Goal: Navigation & Orientation: Find specific page/section

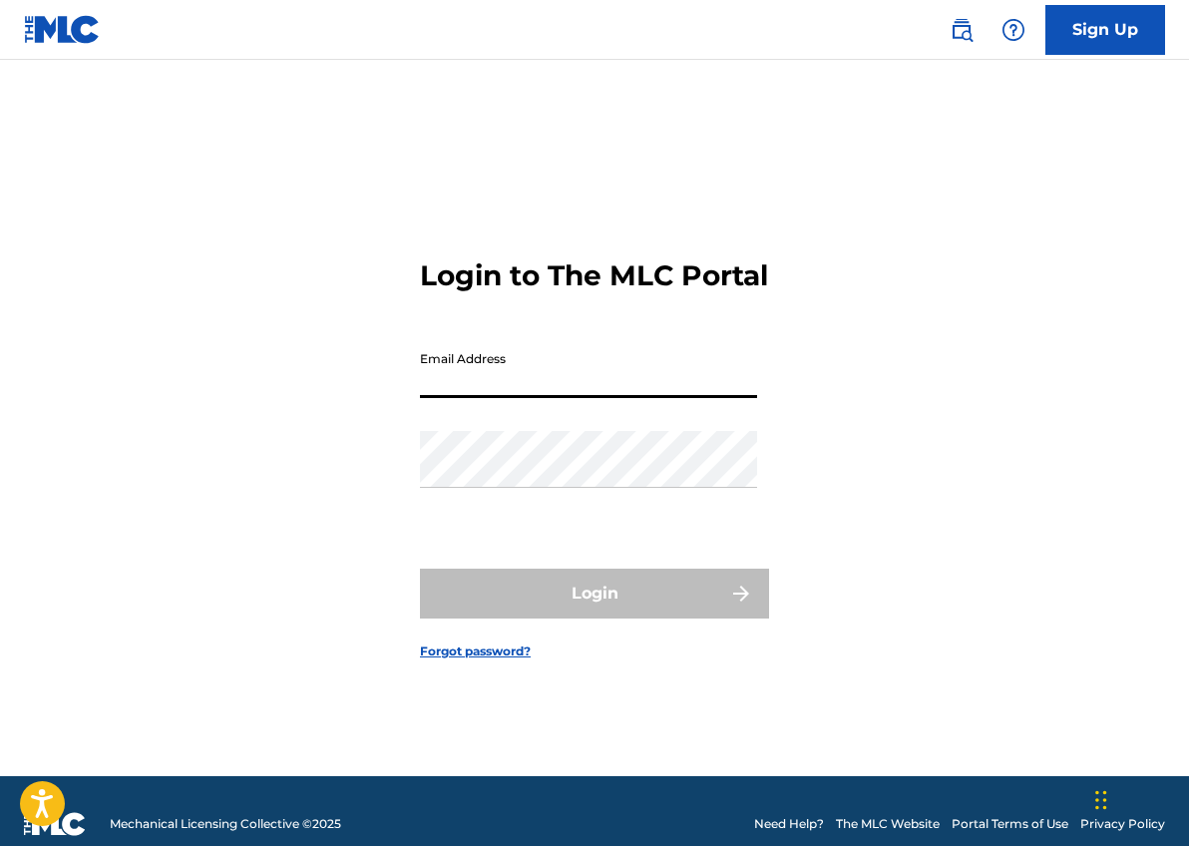
type input "[EMAIL_ADDRESS][DOMAIN_NAME]"
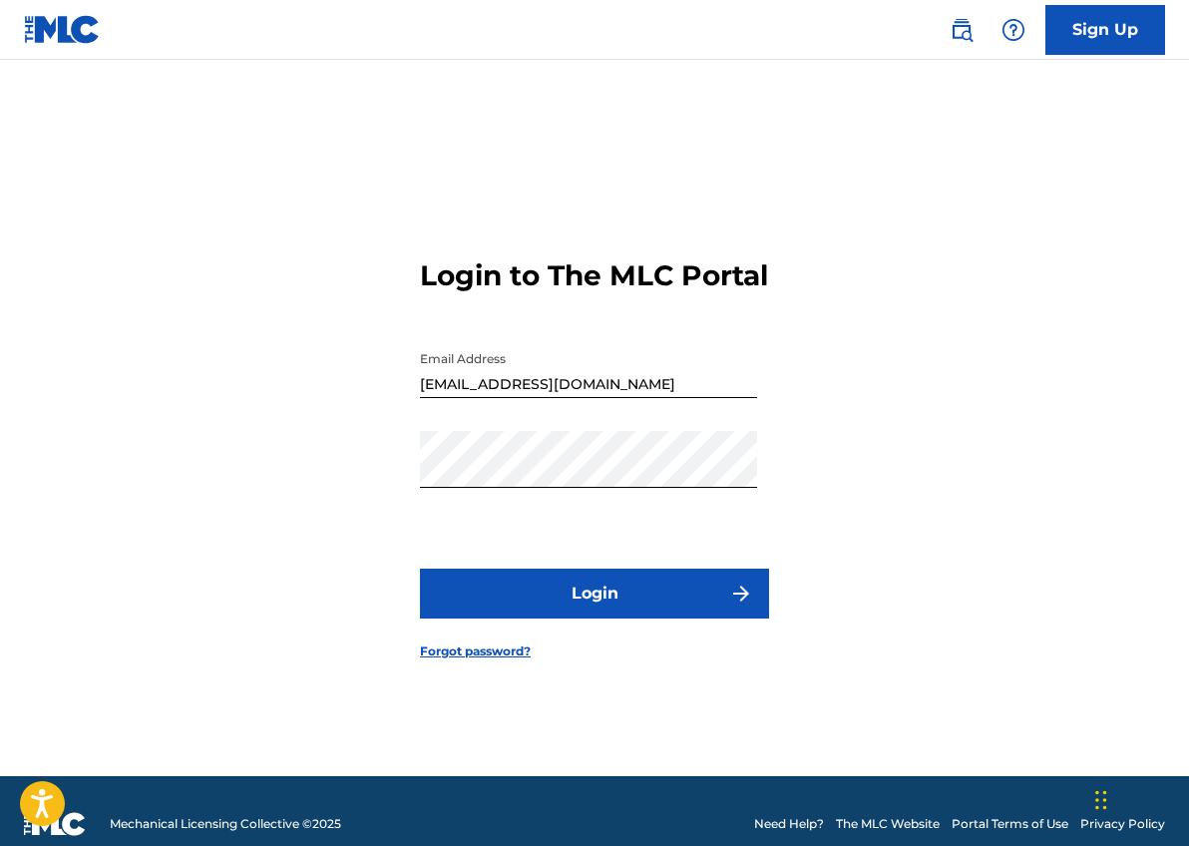
click at [613, 605] on button "Login" at bounding box center [594, 593] width 349 height 50
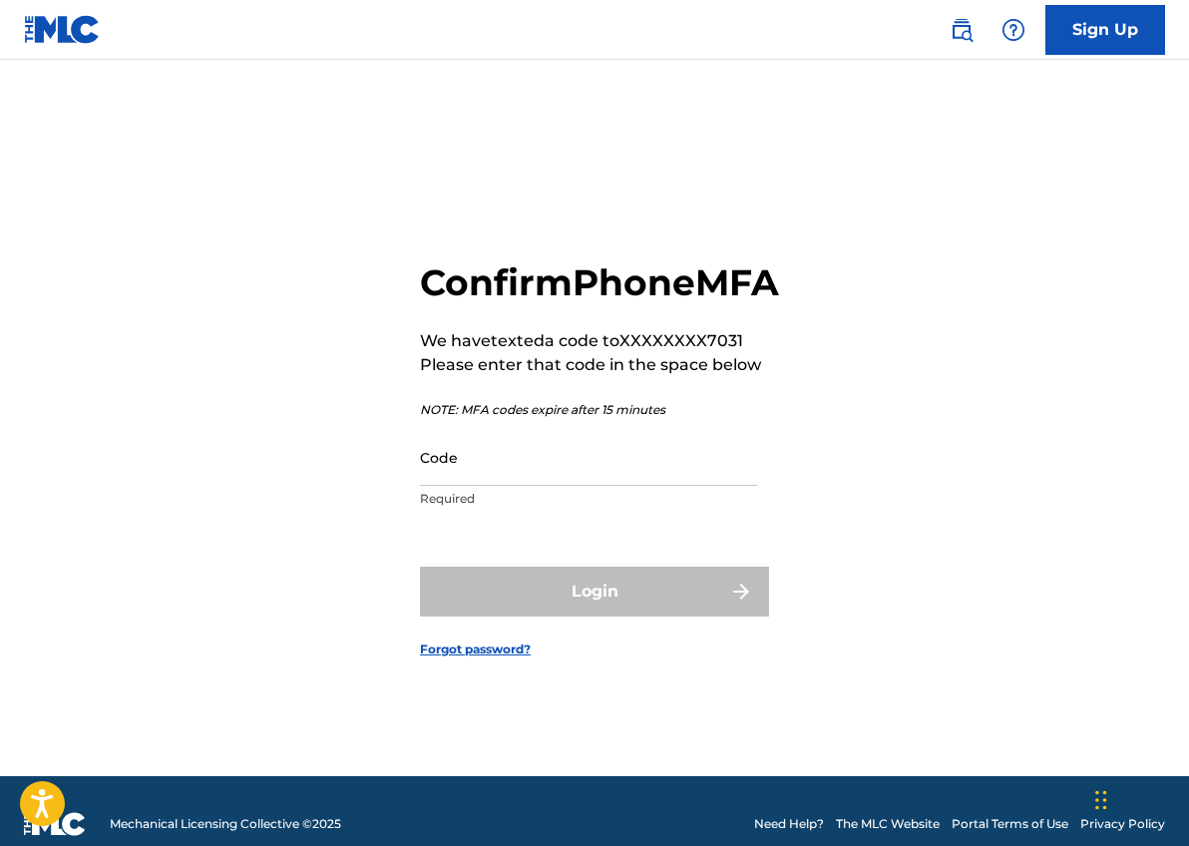
click at [554, 486] on input "Code" at bounding box center [588, 457] width 337 height 57
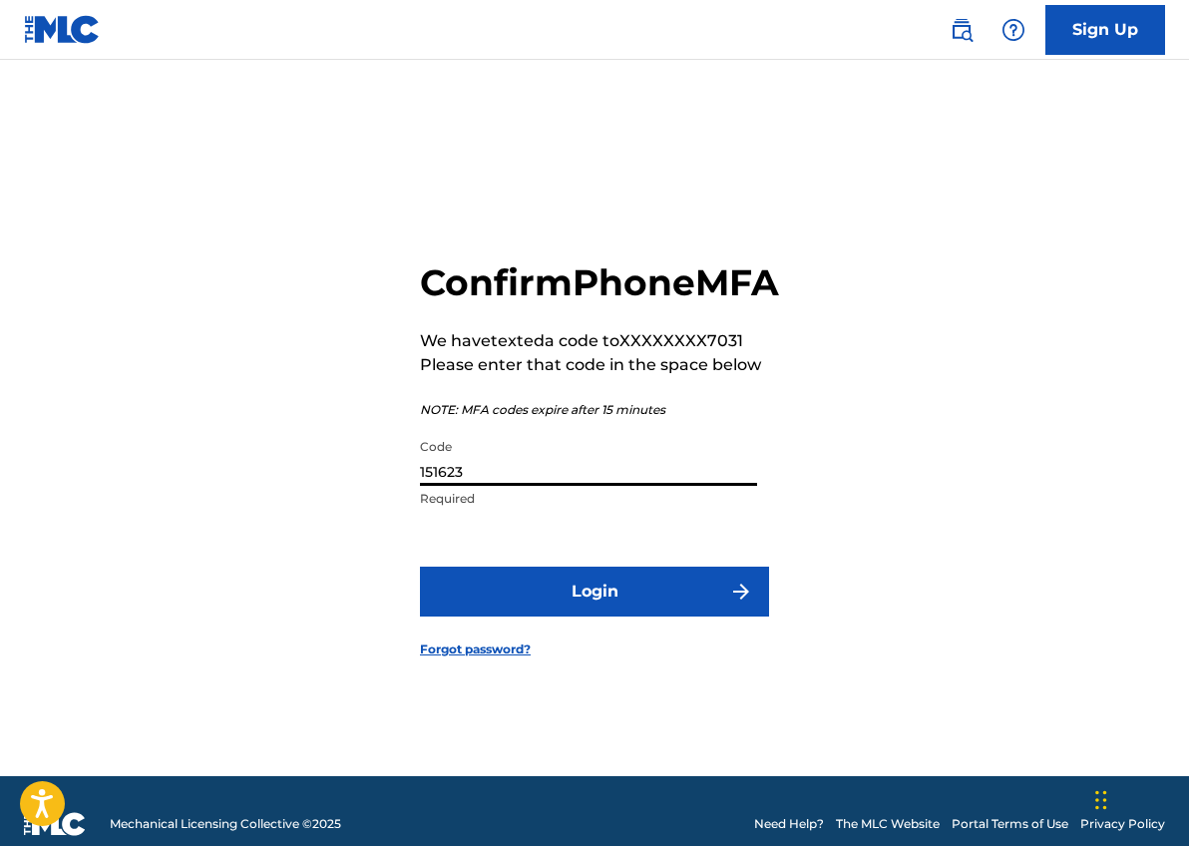
type input "151623"
click at [589, 600] on button "Login" at bounding box center [594, 591] width 349 height 50
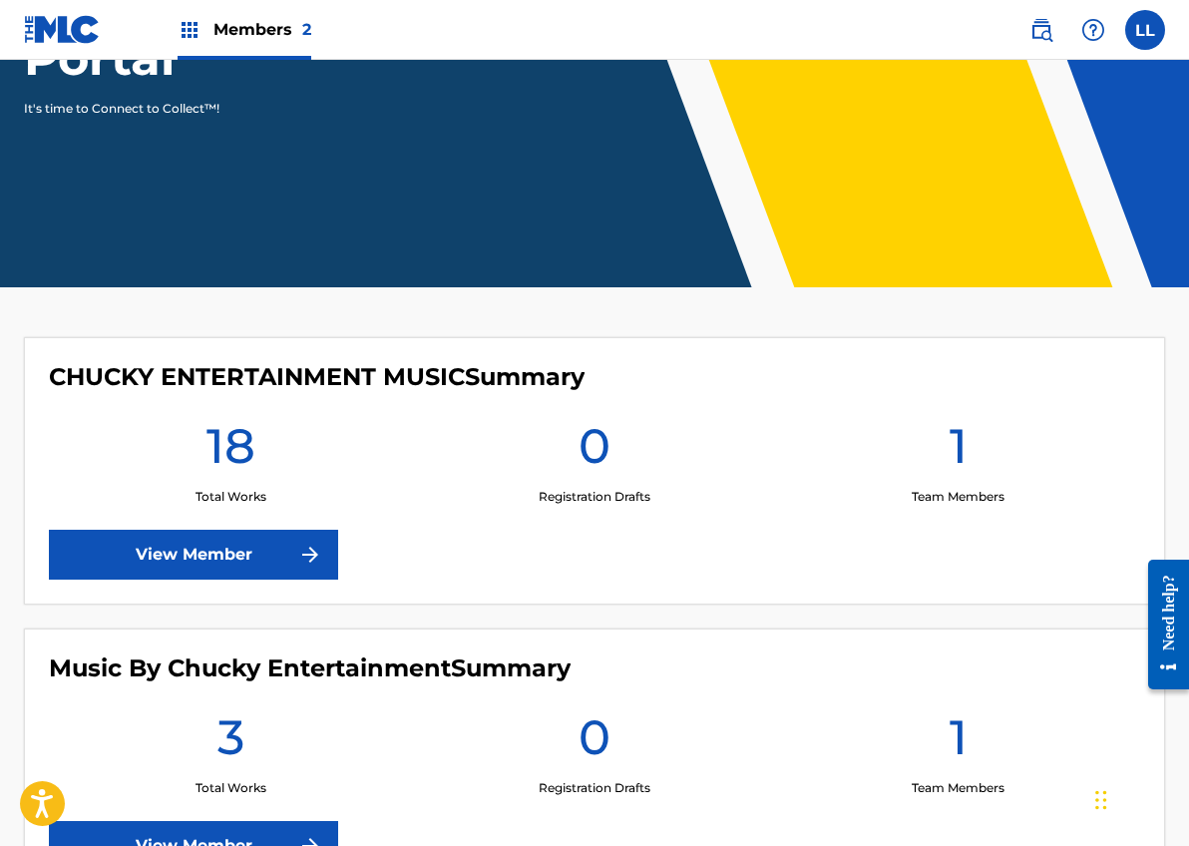
scroll to position [302, 0]
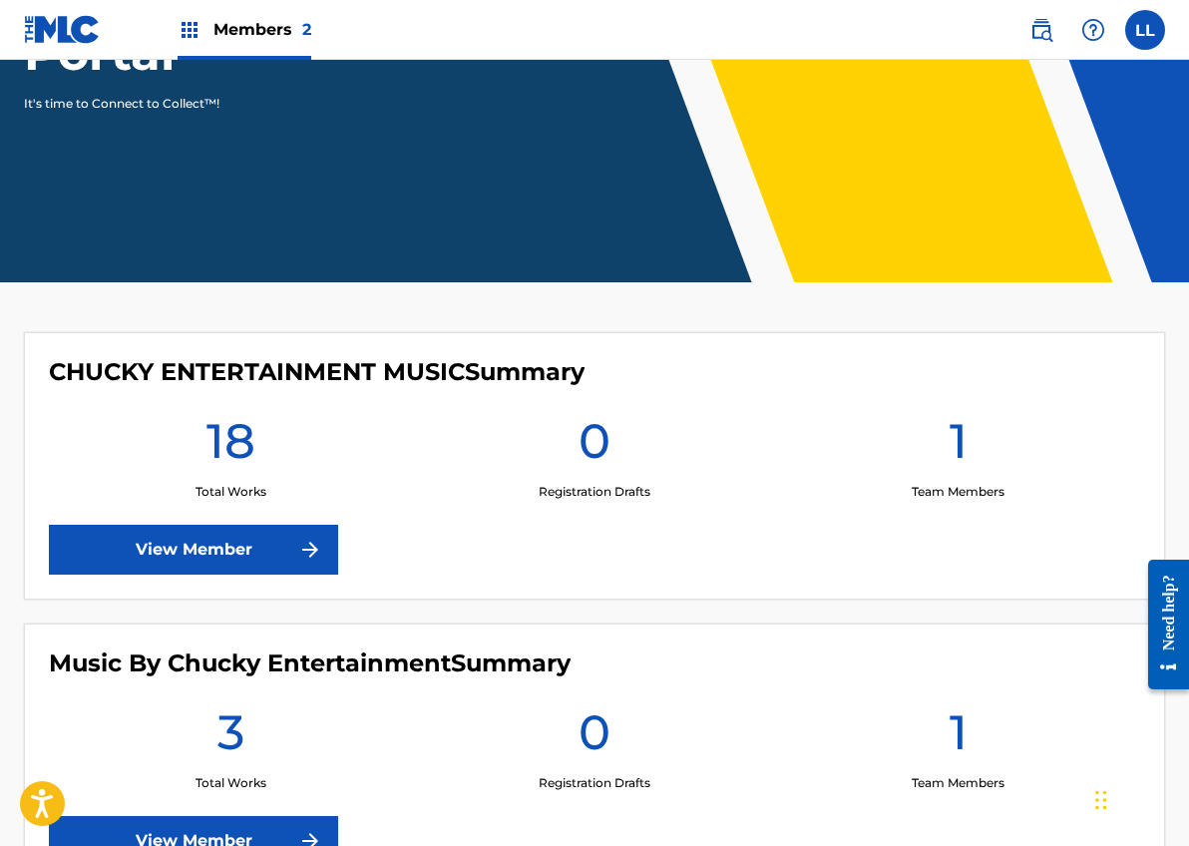
click at [174, 560] on link "View Member" at bounding box center [193, 550] width 289 height 50
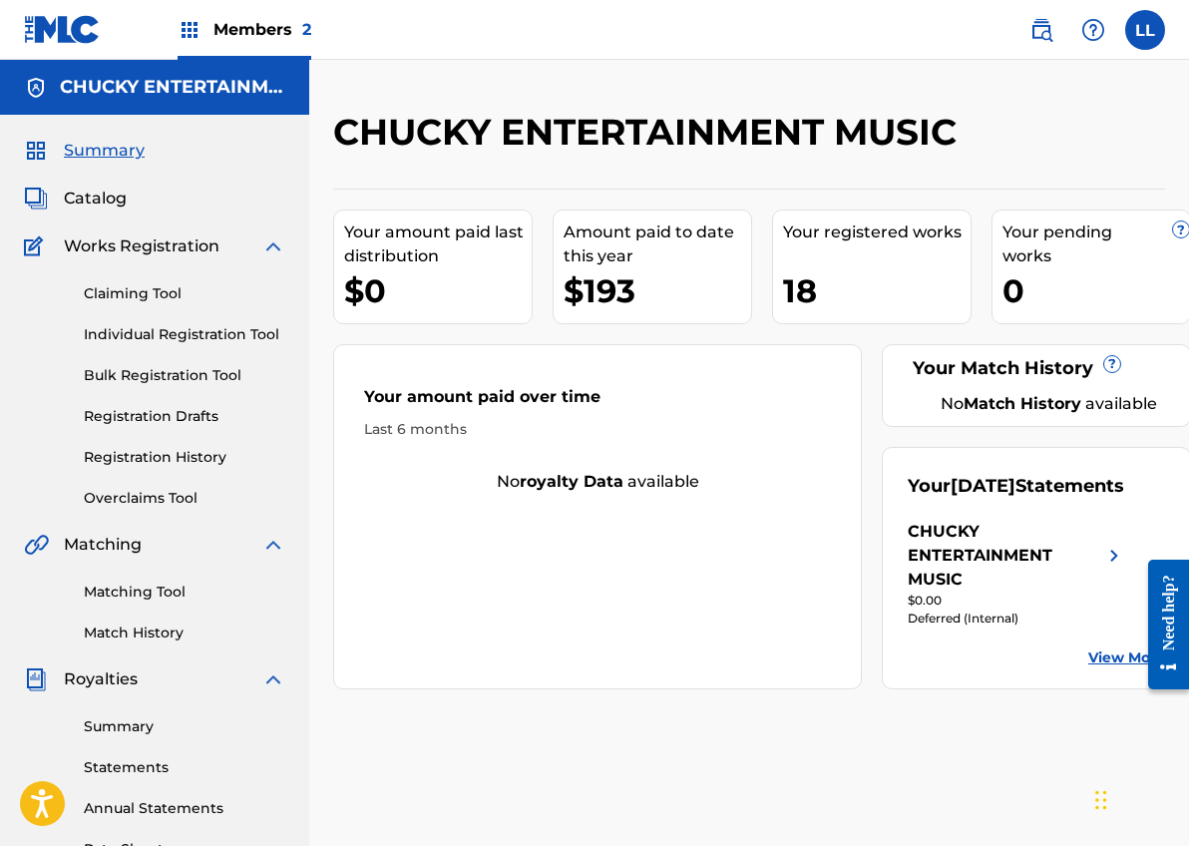
click at [89, 201] on span "Catalog" at bounding box center [95, 198] width 63 height 24
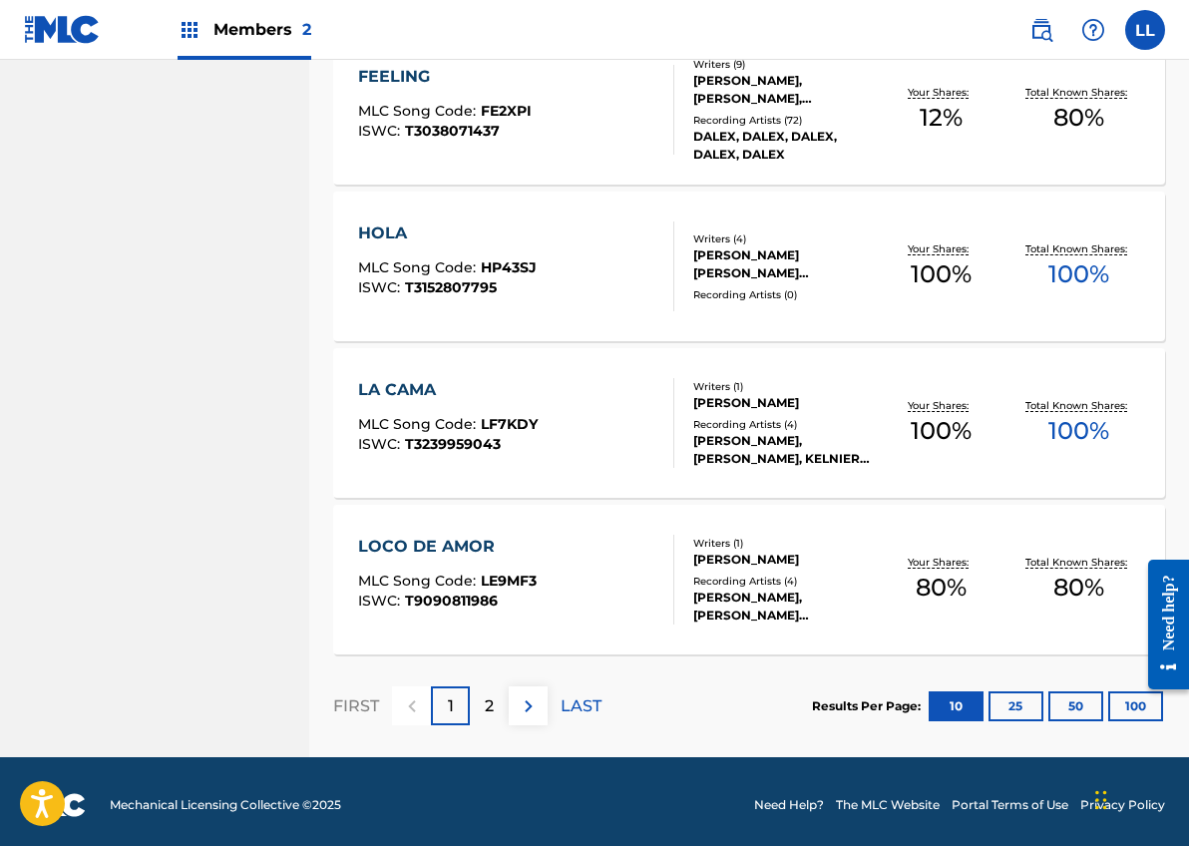
scroll to position [1442, 0]
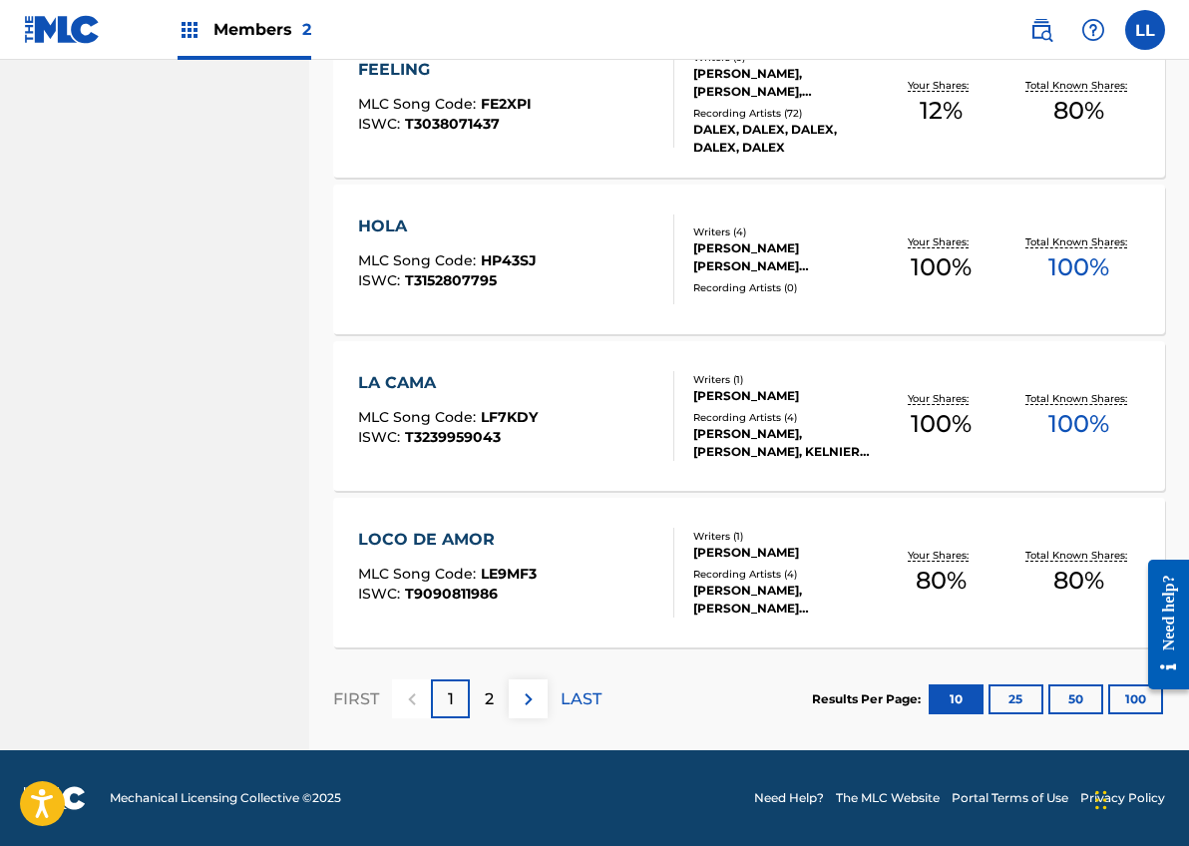
click at [1018, 695] on button "25" at bounding box center [1015, 699] width 55 height 30
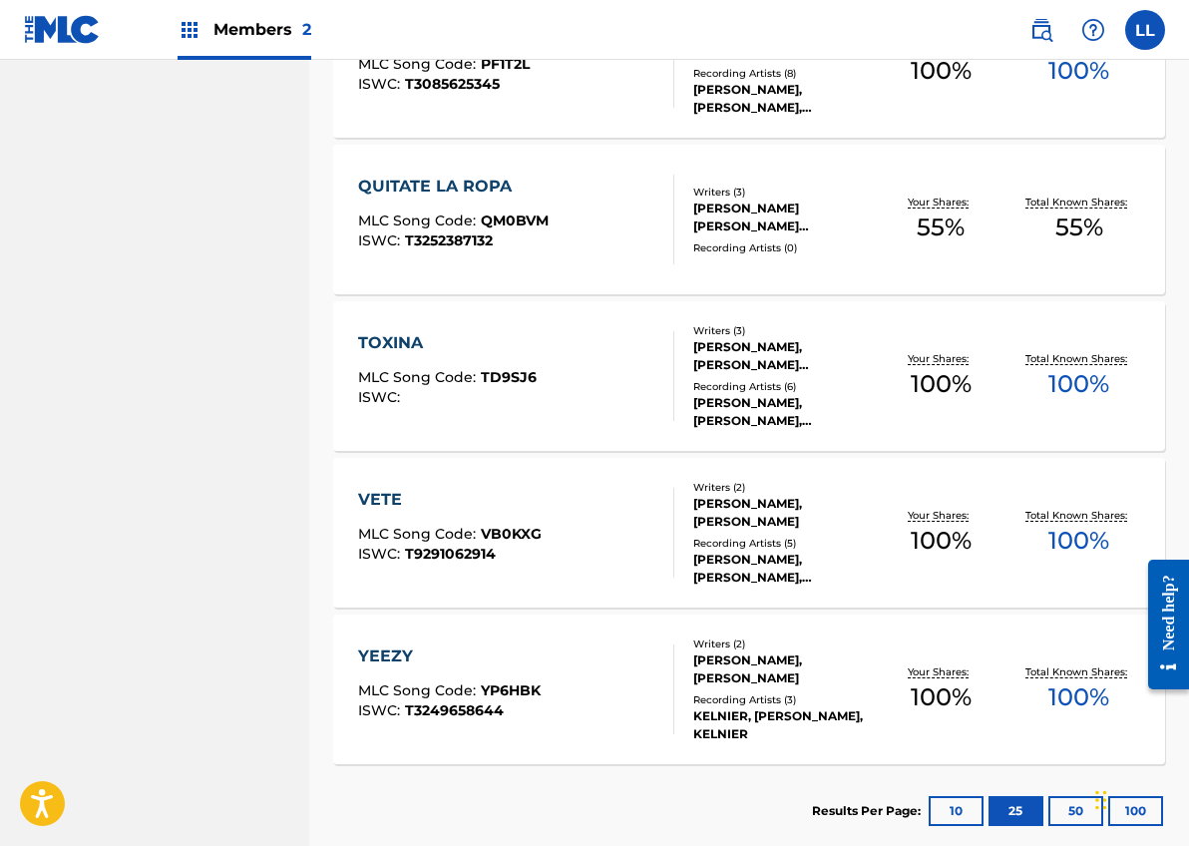
scroll to position [2691, 0]
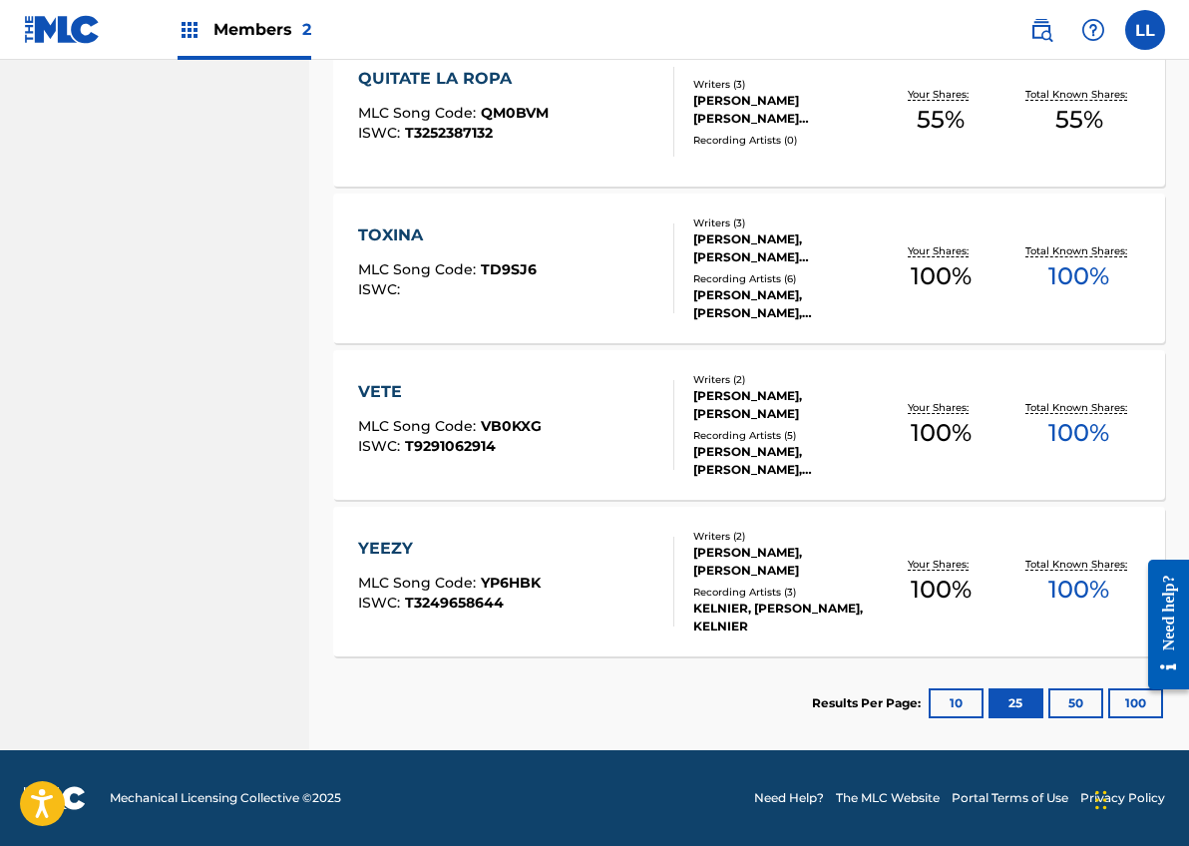
click at [1074, 699] on button "50" at bounding box center [1075, 703] width 55 height 30
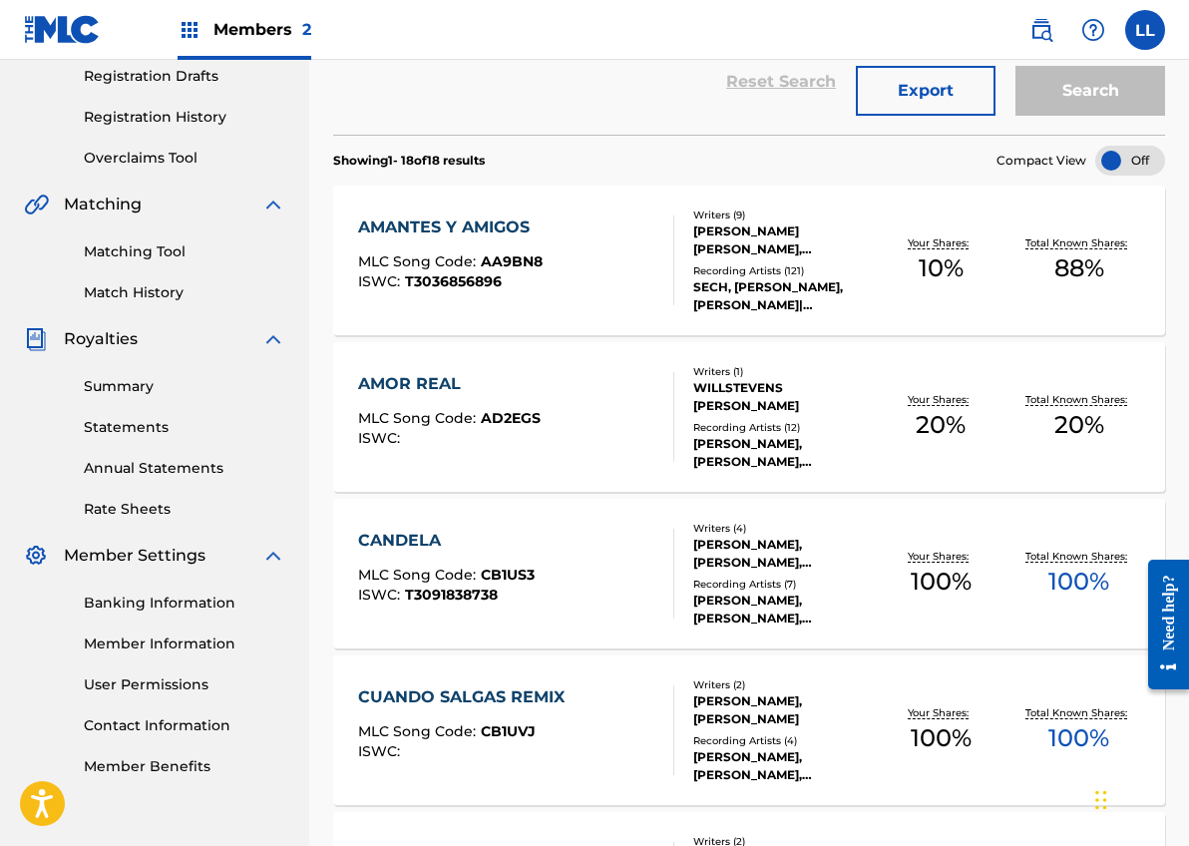
scroll to position [336, 0]
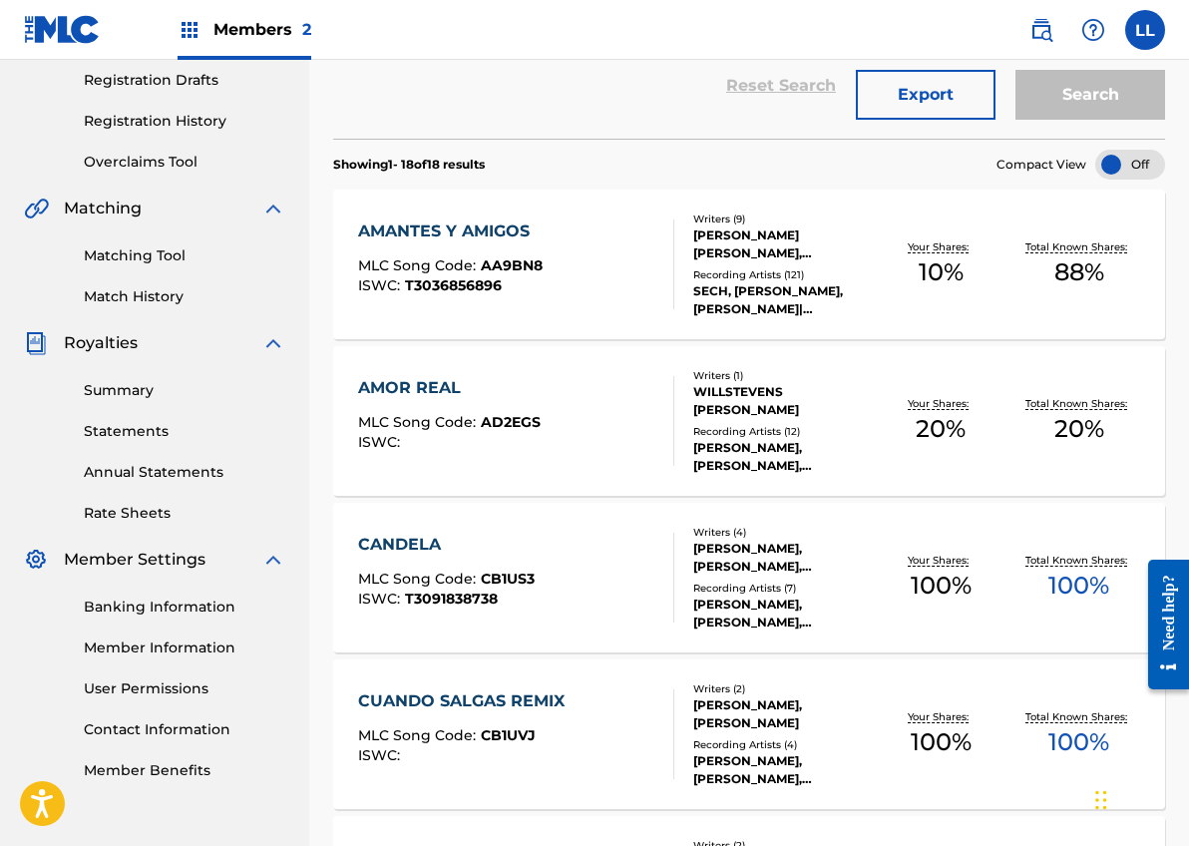
click at [255, 31] on span "Members 2" at bounding box center [262, 29] width 98 height 23
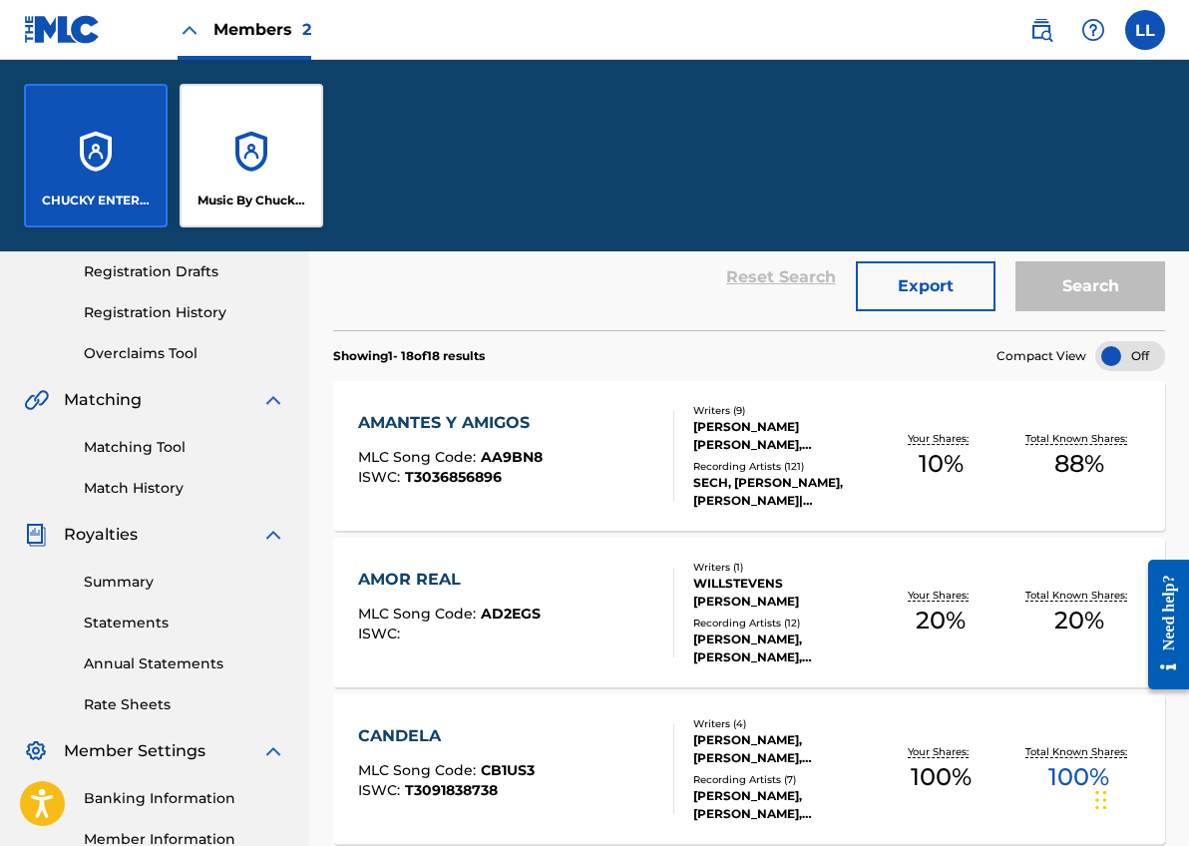
click at [261, 173] on div "Music By Chucky Entertainment" at bounding box center [251, 156] width 144 height 144
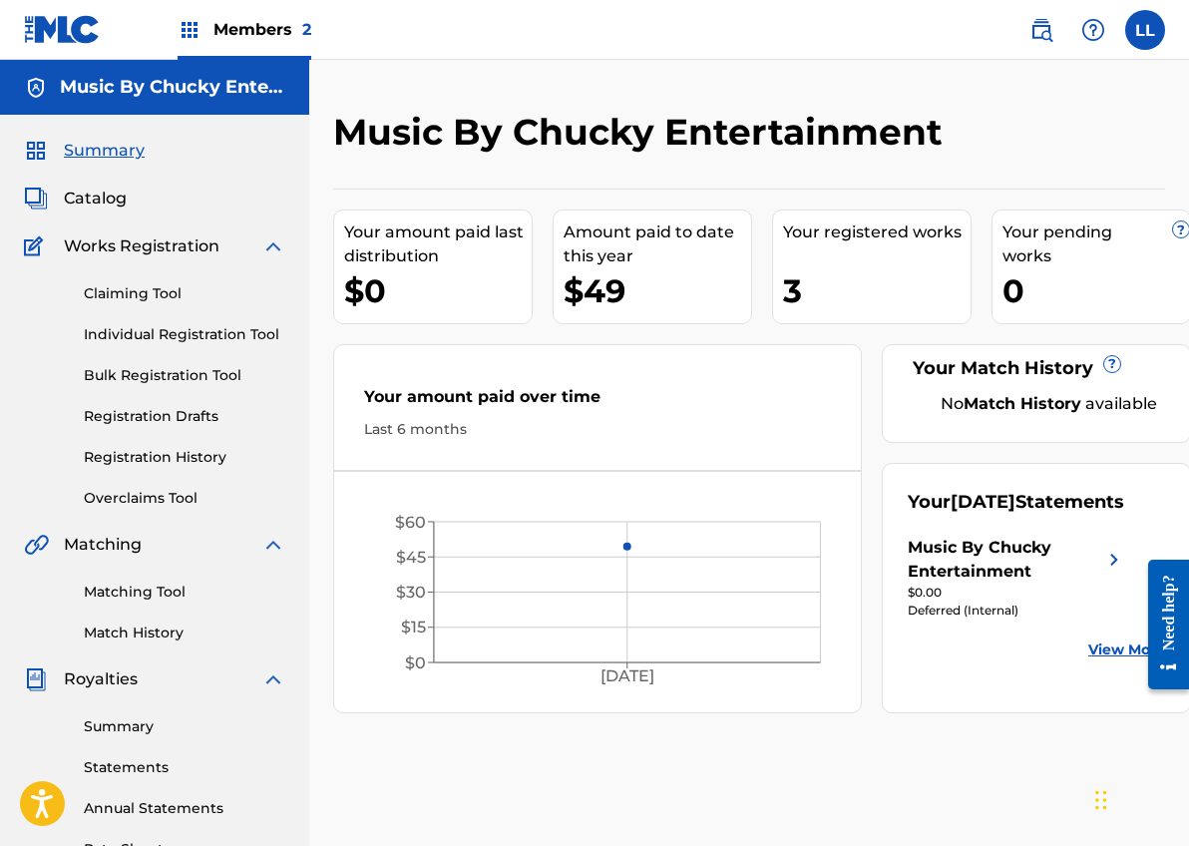
click at [144, 449] on link "Registration History" at bounding box center [184, 457] width 201 height 21
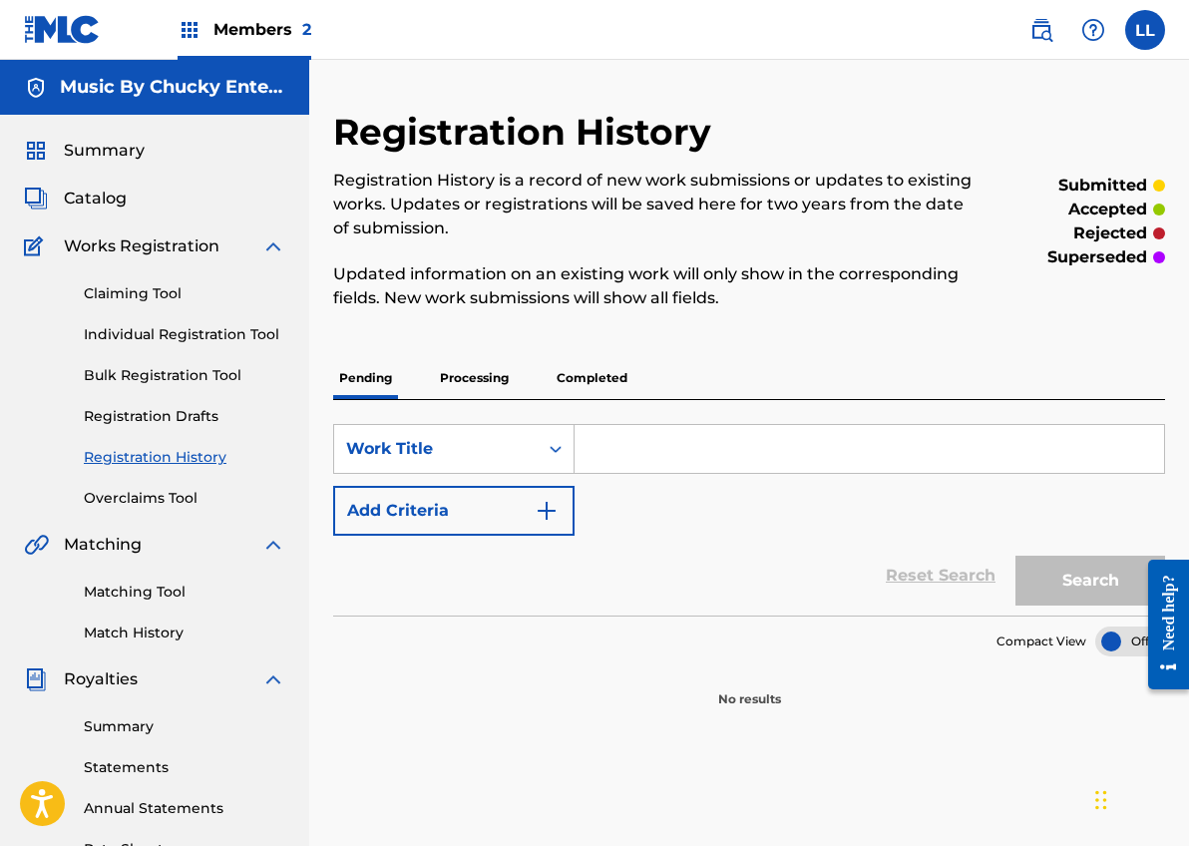
click at [588, 379] on p "Completed" at bounding box center [591, 378] width 83 height 42
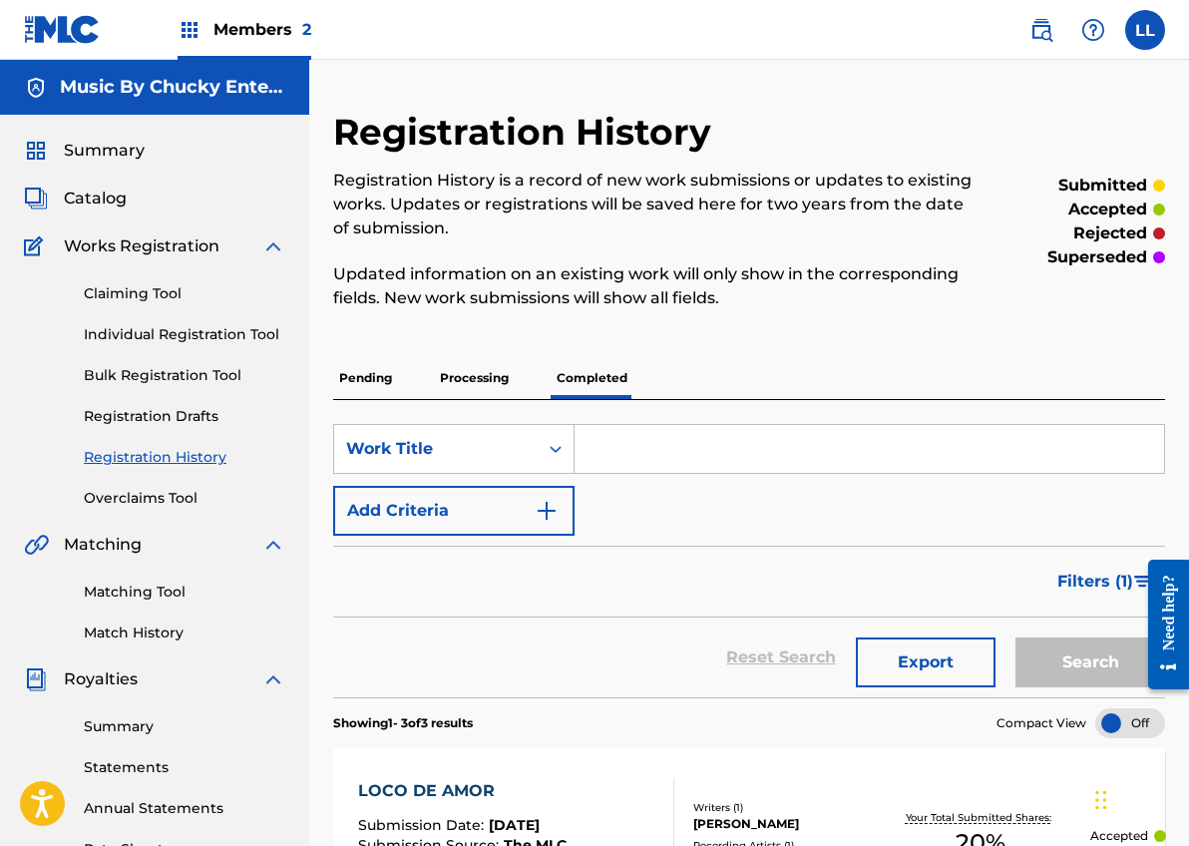
click at [269, 21] on span "Members 2" at bounding box center [262, 29] width 98 height 23
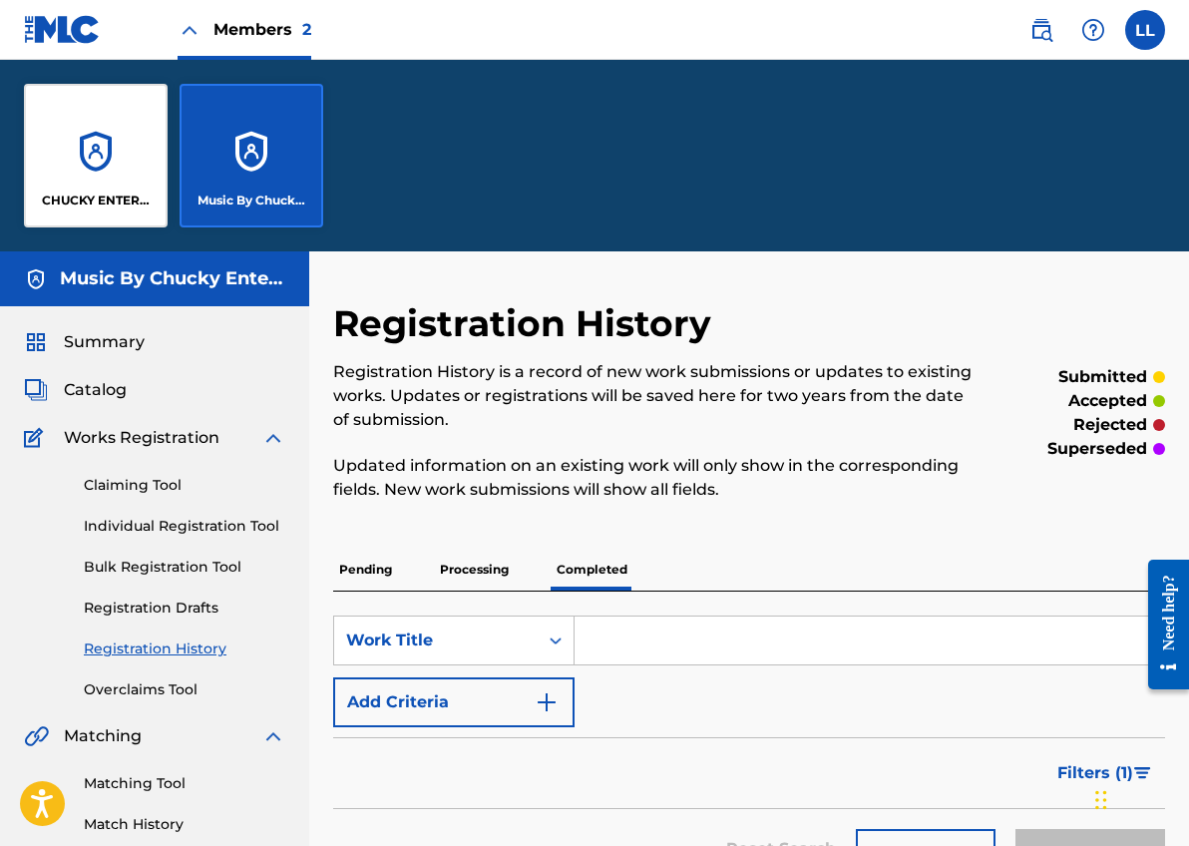
click at [89, 177] on div "CHUCKY ENTERTAINMENT MUSIC" at bounding box center [96, 156] width 144 height 144
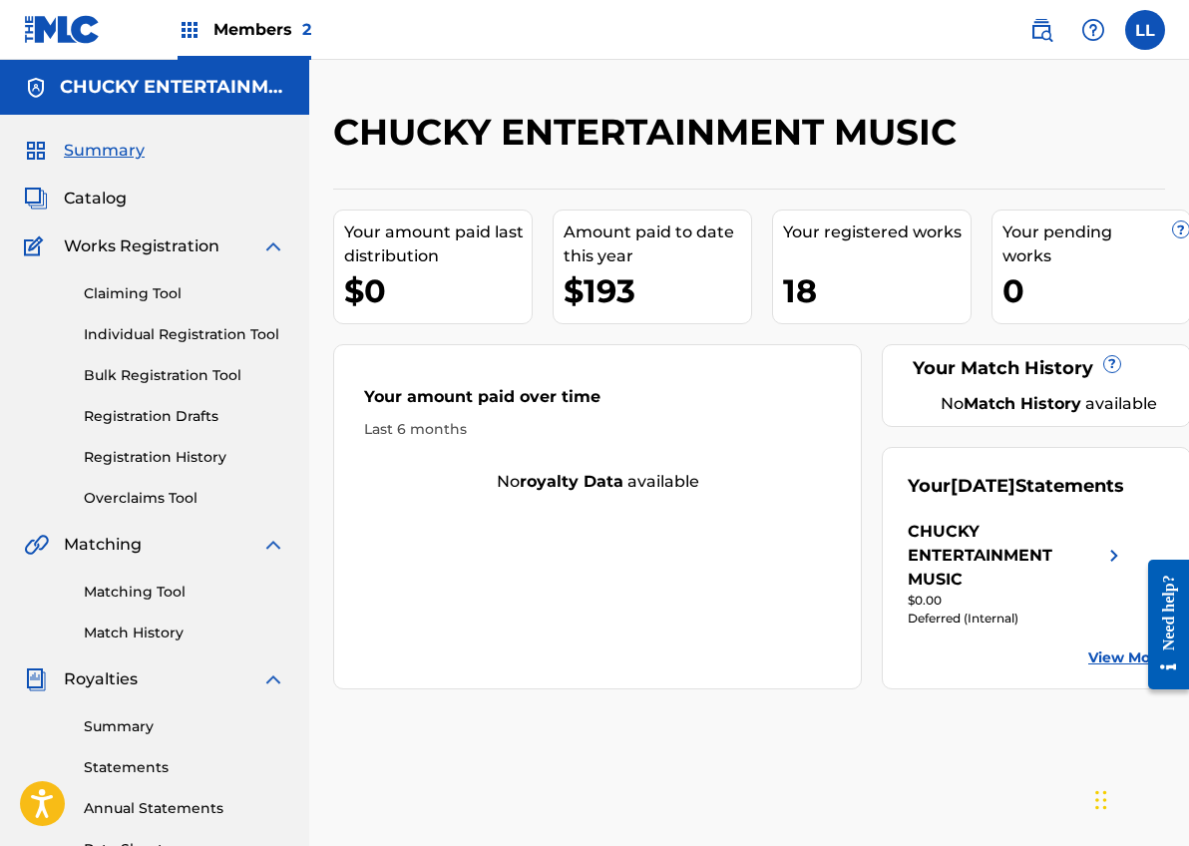
click at [1104, 668] on link "View More" at bounding box center [1126, 657] width 77 height 21
